Goal: Navigation & Orientation: Find specific page/section

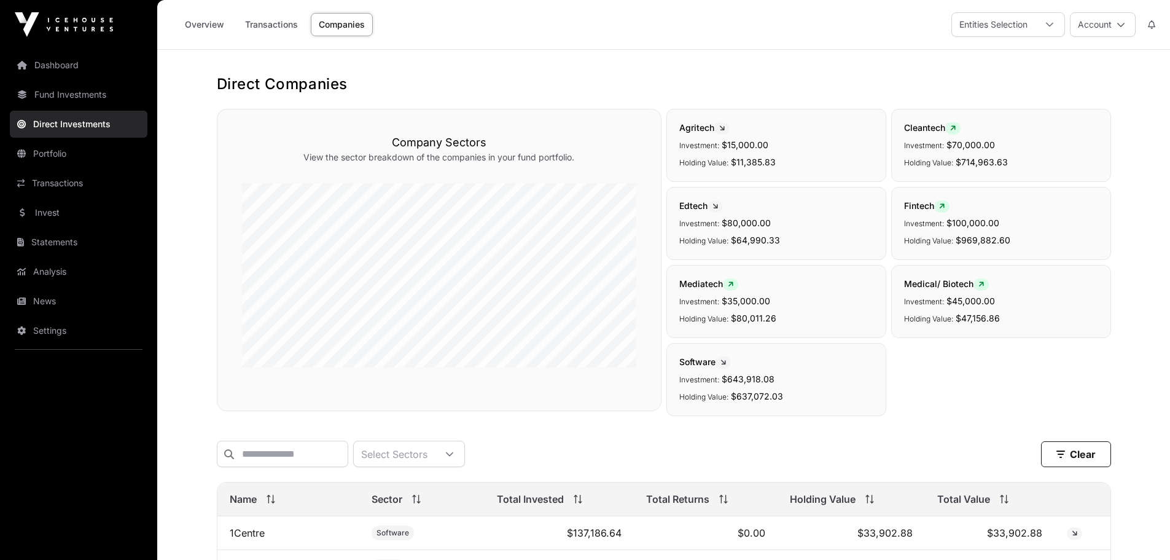
click at [343, 26] on link "Companies" at bounding box center [342, 24] width 62 height 23
click at [65, 94] on link "Fund Investments" at bounding box center [79, 94] width 138 height 27
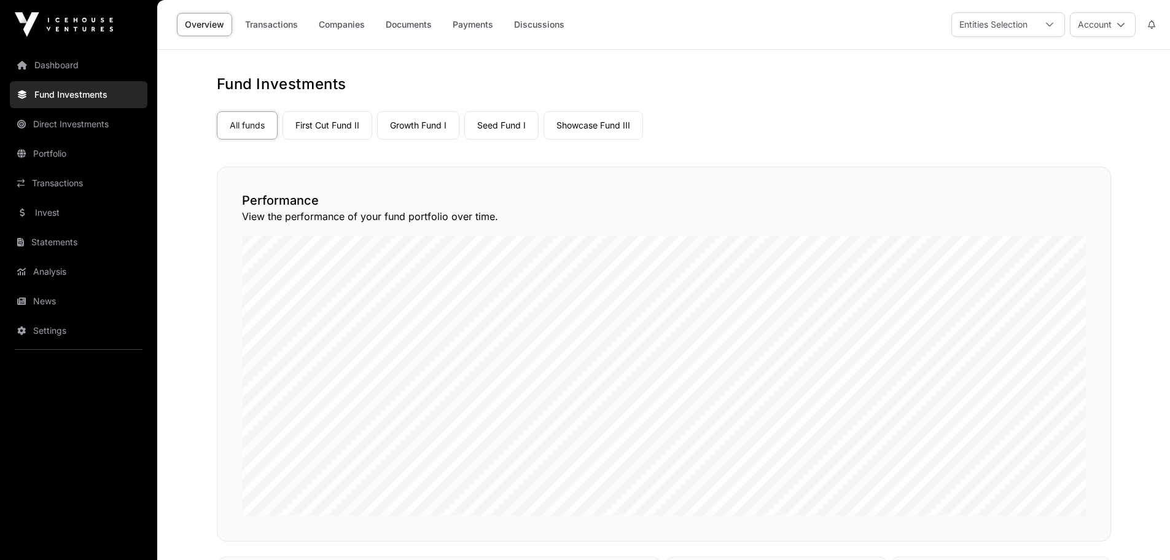
click at [345, 25] on link "Companies" at bounding box center [342, 24] width 62 height 23
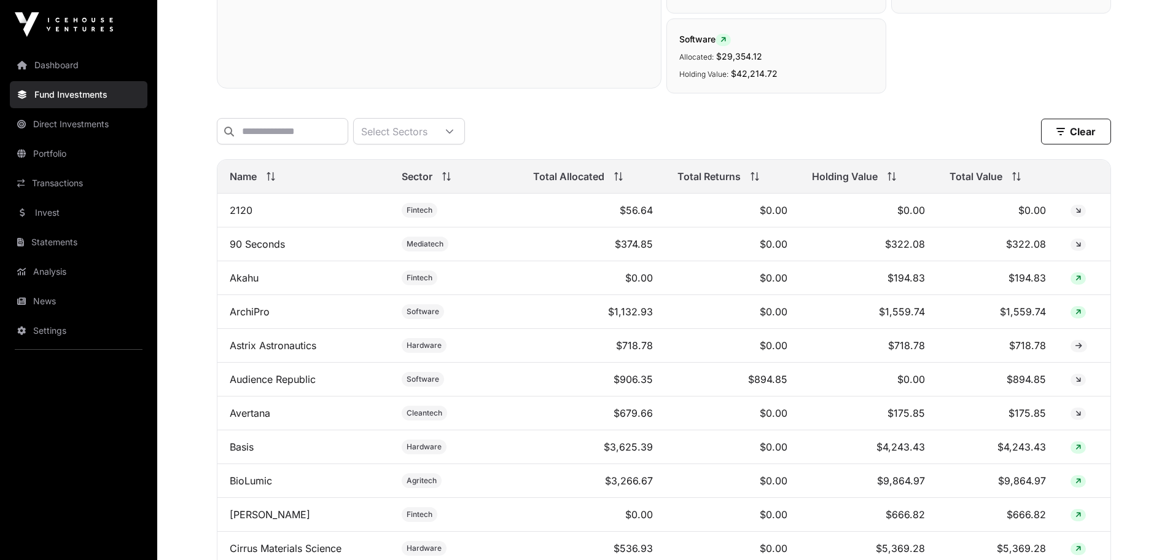
scroll to position [430, 0]
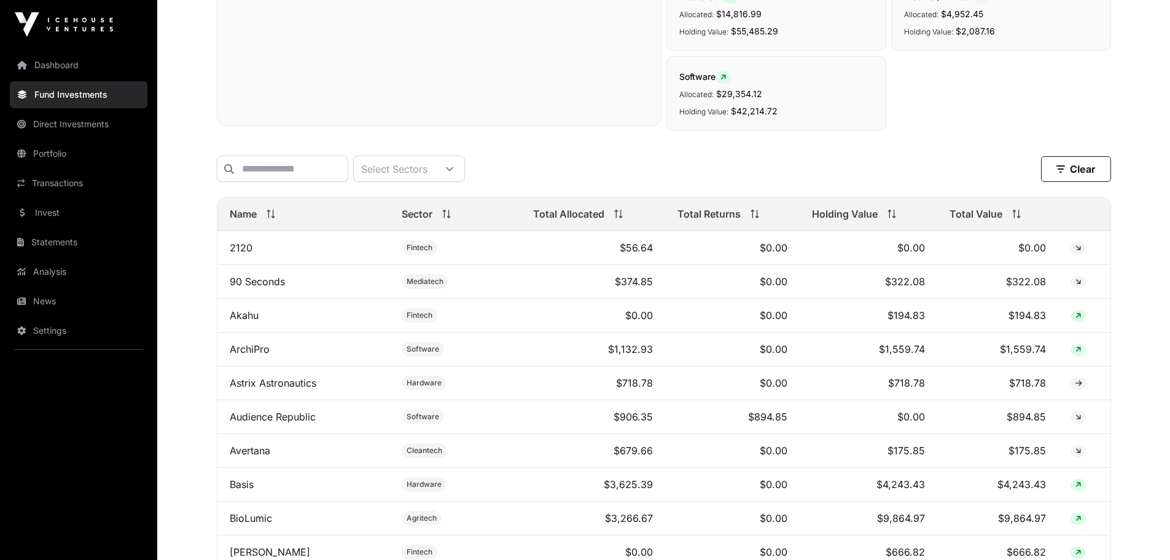
click at [58, 66] on link "Dashboard" at bounding box center [79, 65] width 138 height 27
